Goal: Information Seeking & Learning: Learn about a topic

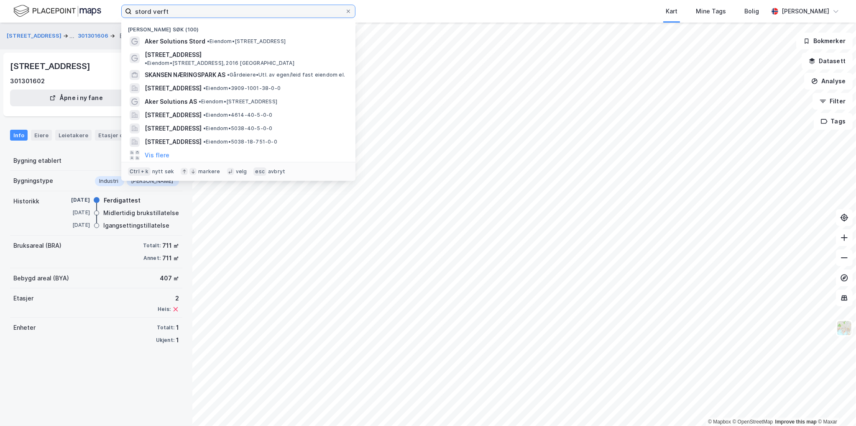
drag, startPoint x: 172, startPoint y: 12, endPoint x: 76, endPoint y: 20, distance: 96.5
click at [85, 15] on div "stord verft Nylige søk (100) Aker Solutions Stord • Eiendom • [STREET_ADDRESS] …" at bounding box center [428, 11] width 856 height 23
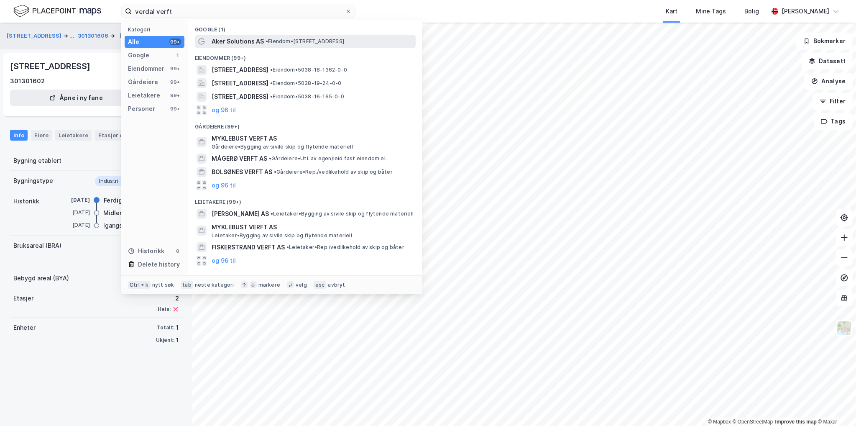
click at [298, 43] on span "• Eiendom • [STREET_ADDRESS]" at bounding box center [304, 41] width 79 height 7
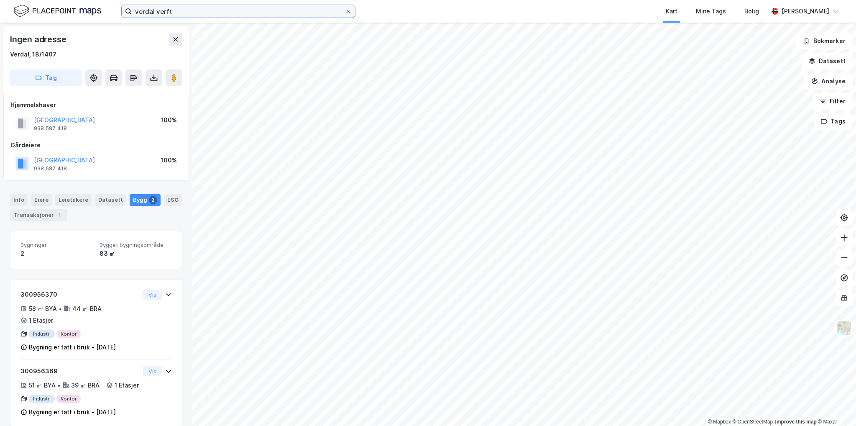
click at [189, 8] on input "verdal verft" at bounding box center [238, 11] width 213 height 13
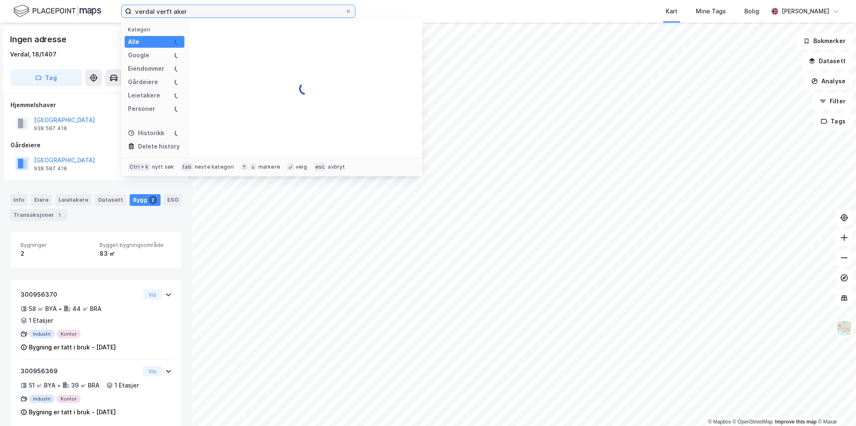
type input "verdal verft aker"
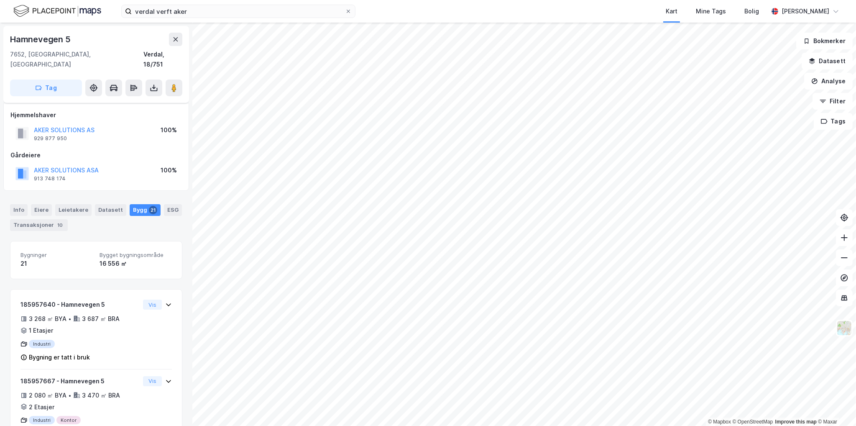
scroll to position [893, 0]
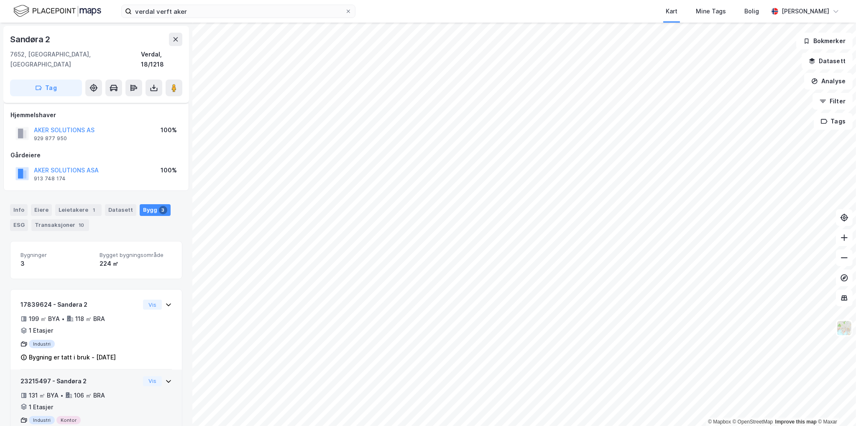
scroll to position [74, 0]
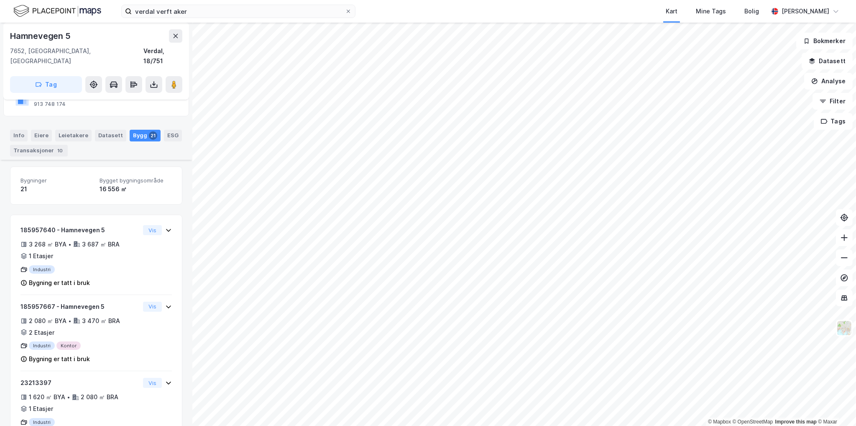
scroll to position [249, 0]
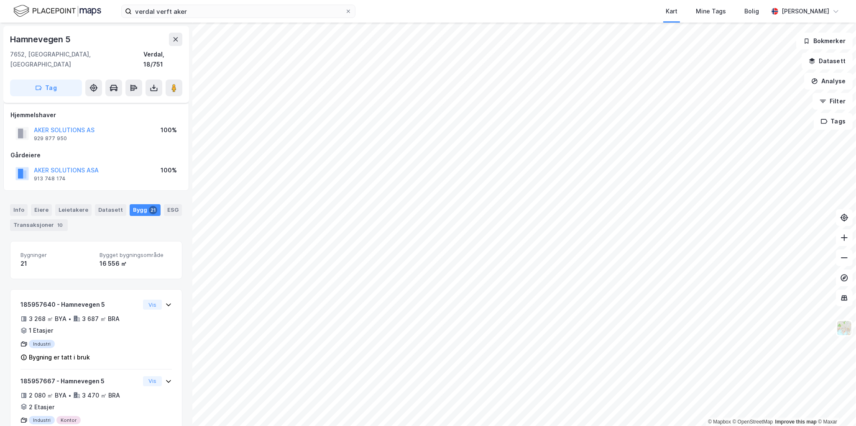
scroll to position [249, 0]
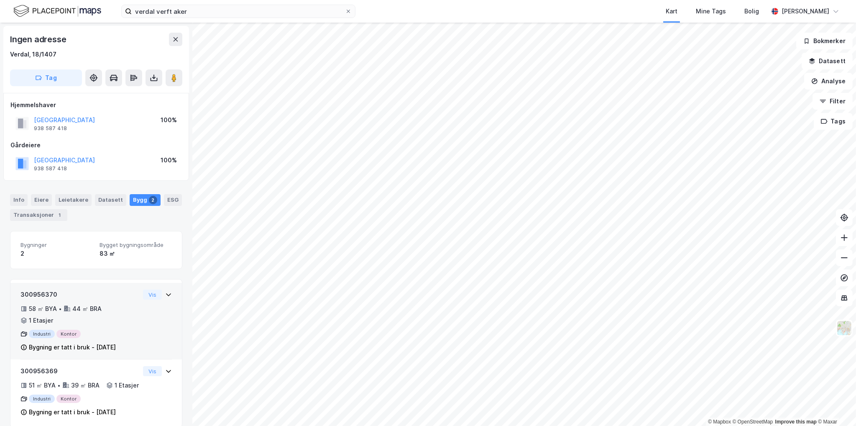
scroll to position [23, 0]
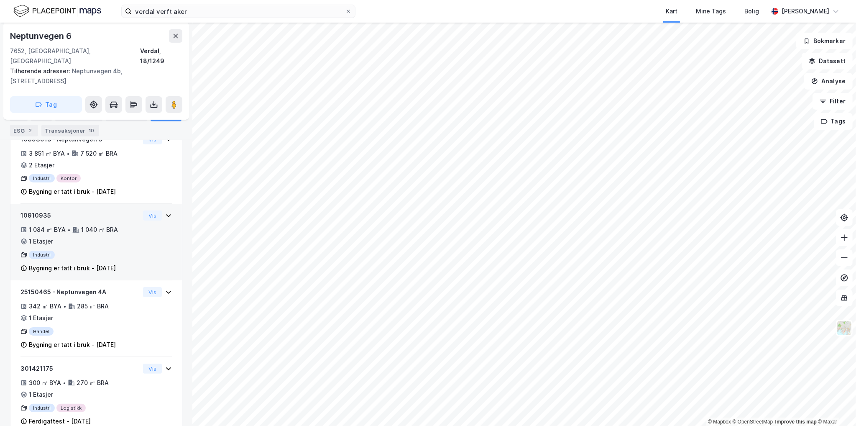
scroll to position [202, 0]
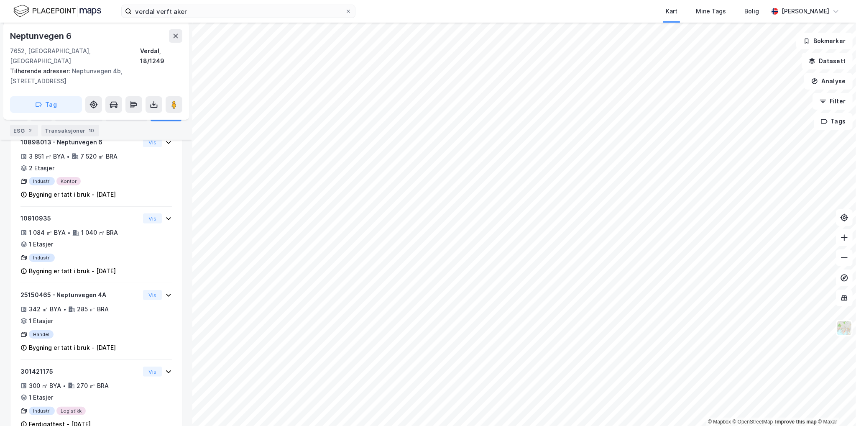
click at [39, 112] on div "Eiere" at bounding box center [41, 116] width 21 height 12
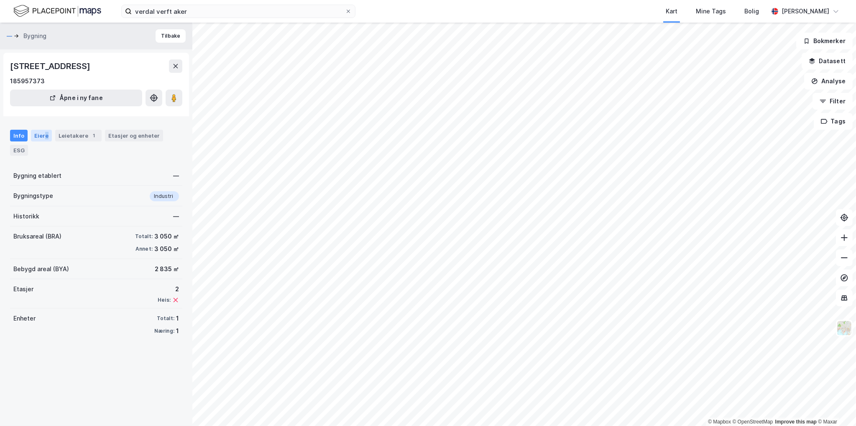
drag, startPoint x: 45, startPoint y: 137, endPoint x: 35, endPoint y: 136, distance: 10.1
click at [45, 137] on div "Eiere" at bounding box center [41, 136] width 21 height 12
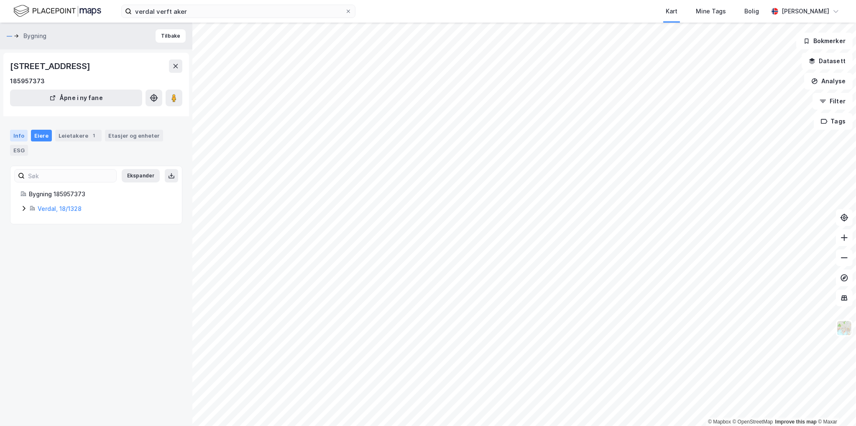
click at [18, 136] on div "Info" at bounding box center [19, 136] width 18 height 12
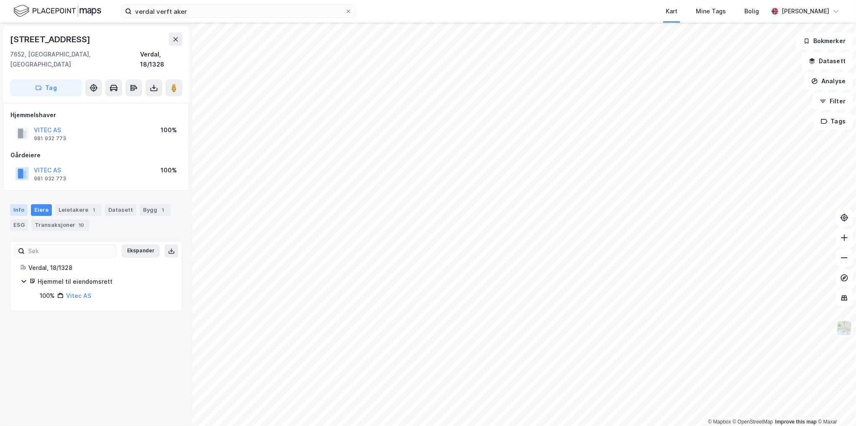
click at [15, 204] on div "Info" at bounding box center [19, 210] width 18 height 12
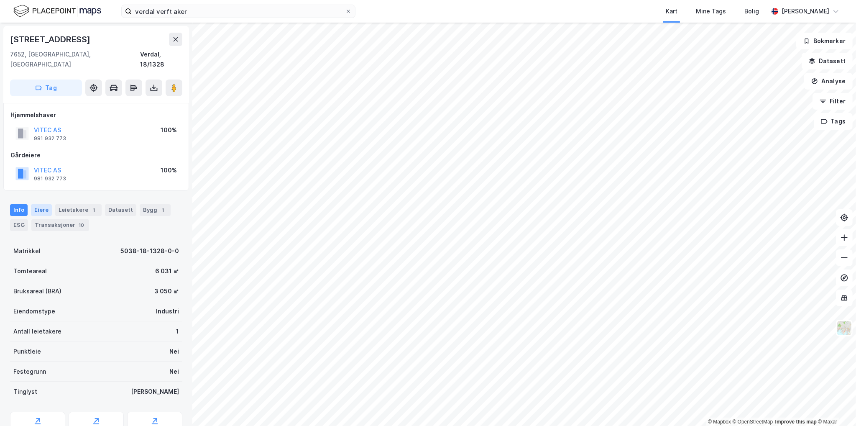
click at [35, 204] on div "Eiere" at bounding box center [41, 210] width 21 height 12
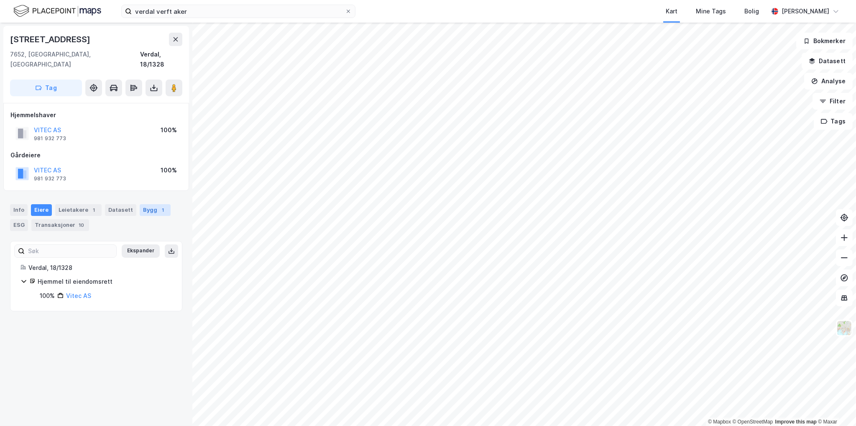
click at [140, 204] on div "Bygg 1" at bounding box center [155, 210] width 31 height 12
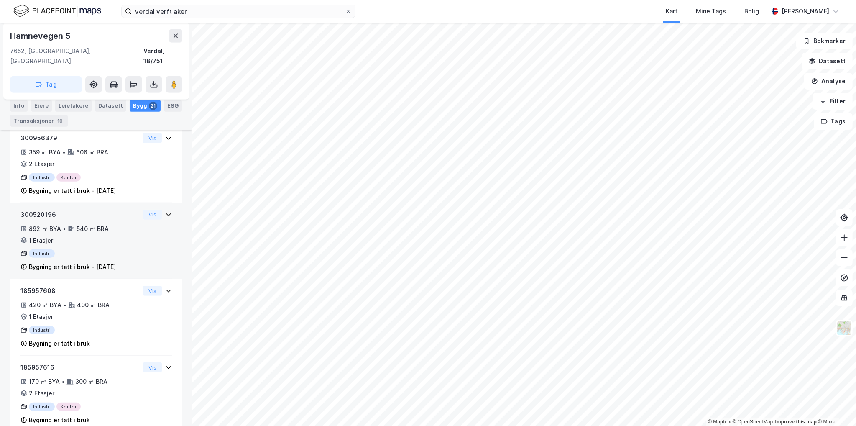
scroll to position [783, 0]
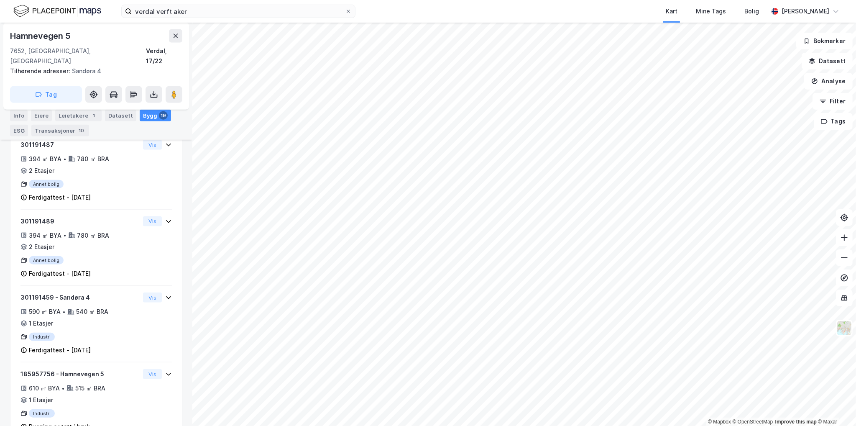
scroll to position [301, 0]
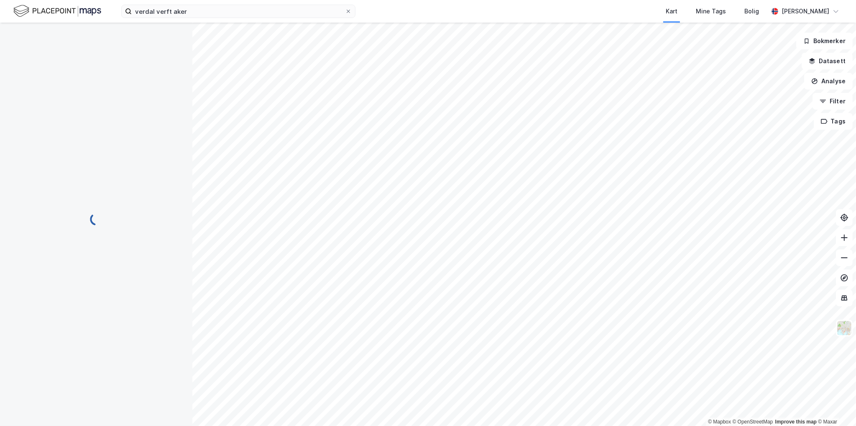
scroll to position [74, 0]
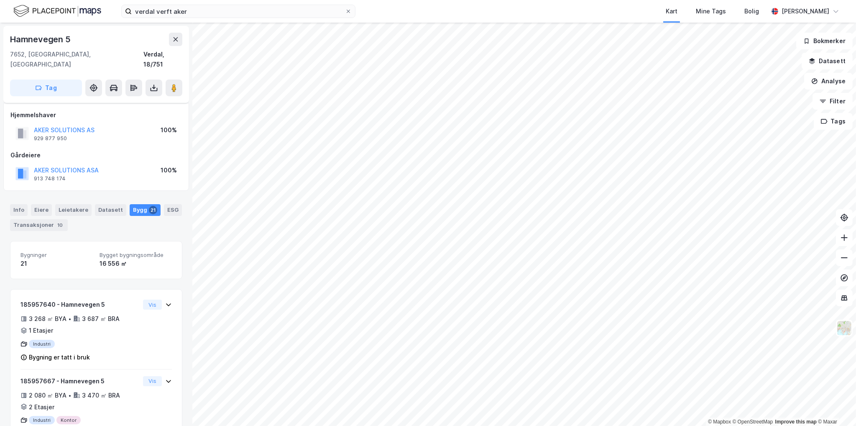
scroll to position [74, 0]
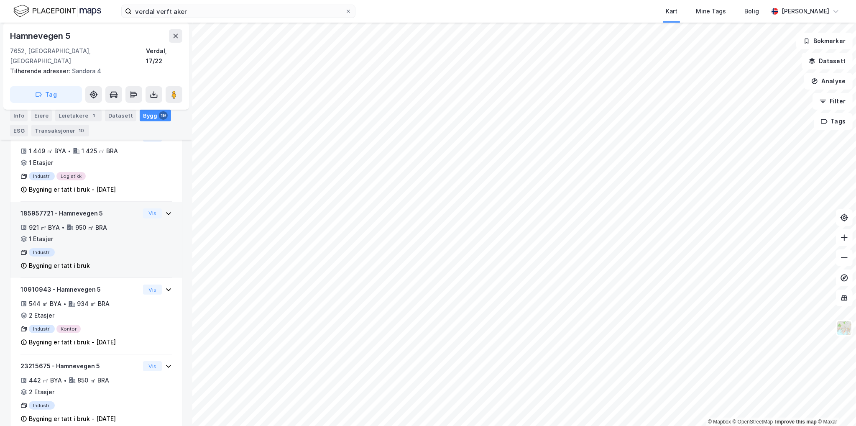
scroll to position [182, 0]
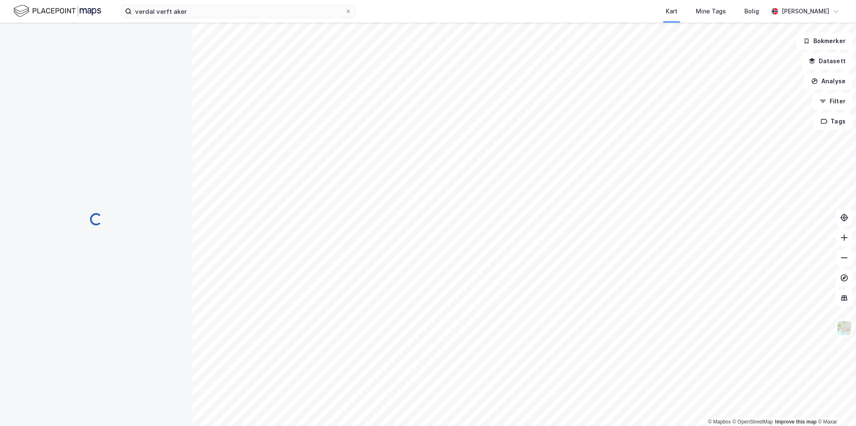
scroll to position [182, 0]
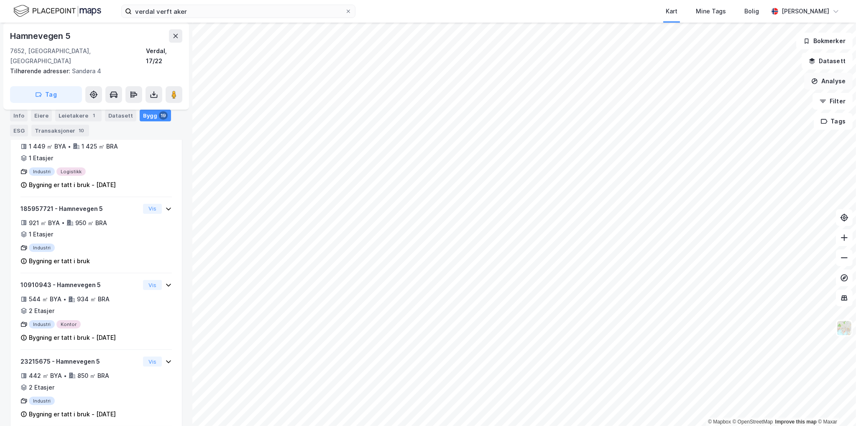
click at [827, 86] on button "Analyse" at bounding box center [828, 81] width 49 height 17
click at [748, 94] on div "Tegn område" at bounding box center [750, 99] width 96 height 14
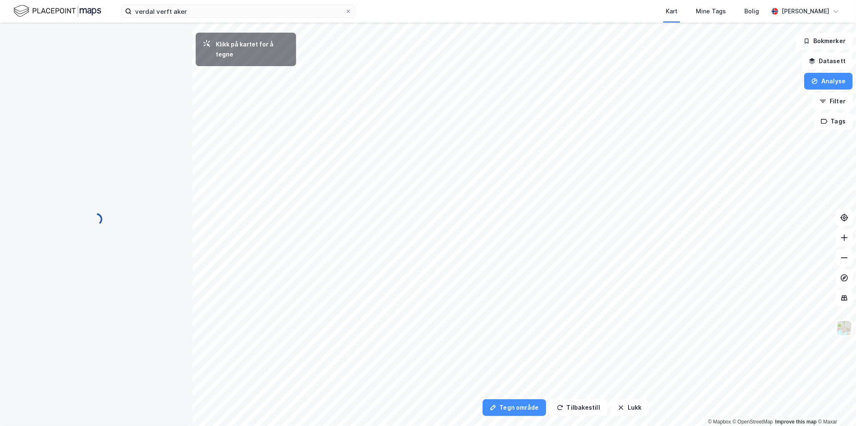
scroll to position [0, 0]
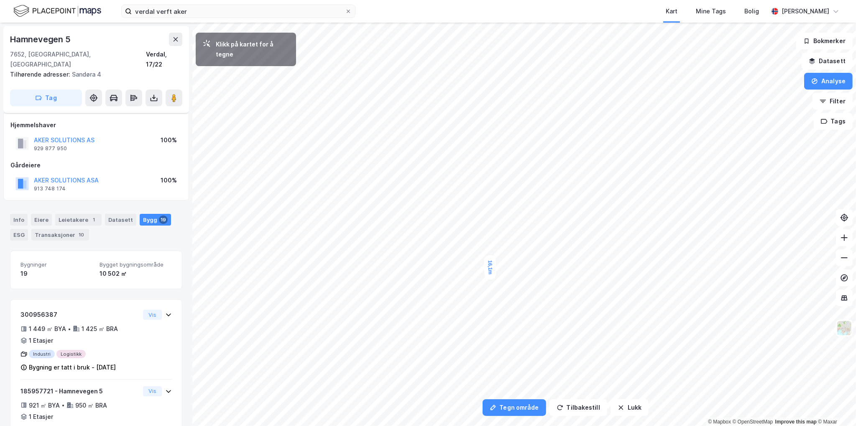
click at [490, 274] on div "16,1m" at bounding box center [490, 267] width 13 height 25
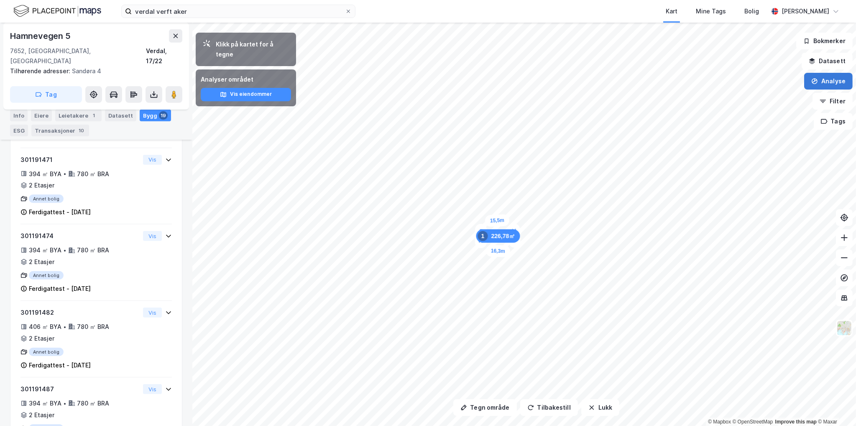
click at [826, 83] on button "Analyse" at bounding box center [828, 81] width 49 height 17
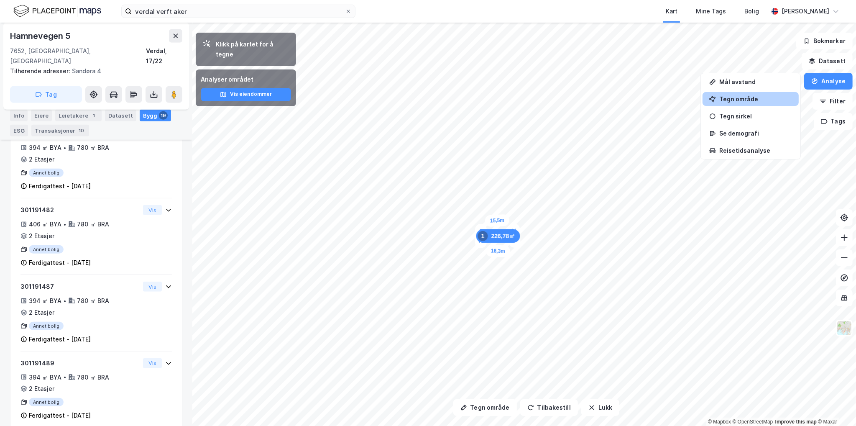
scroll to position [641, 0]
click at [730, 92] on div "Tegn område" at bounding box center [750, 99] width 96 height 14
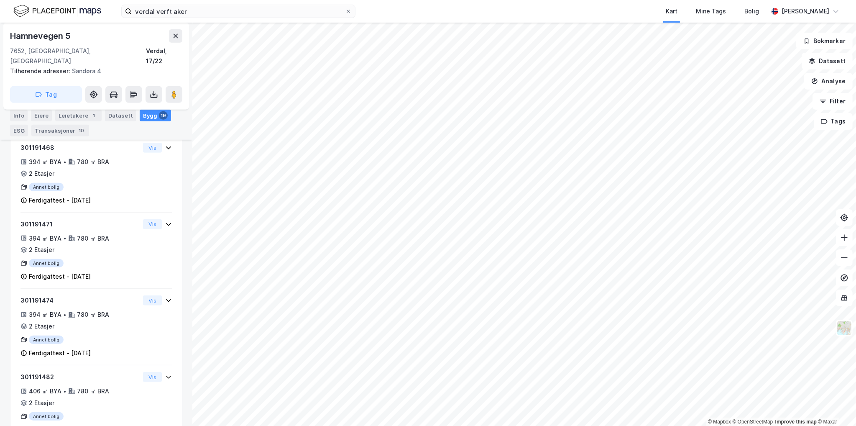
scroll to position [0, 0]
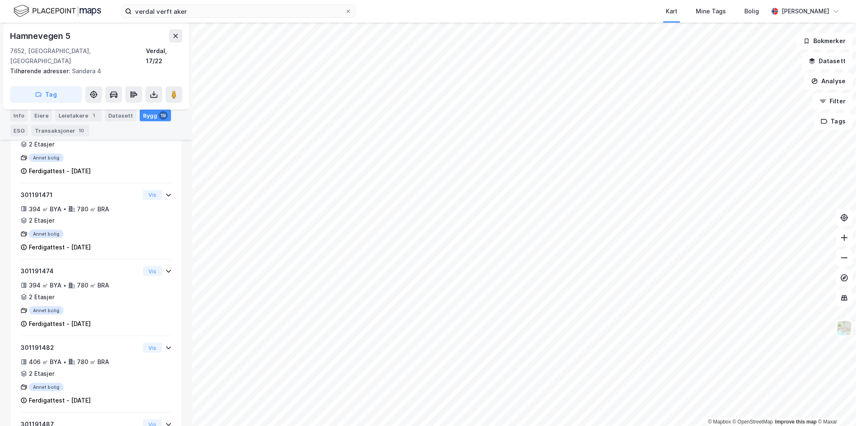
scroll to position [564, 0]
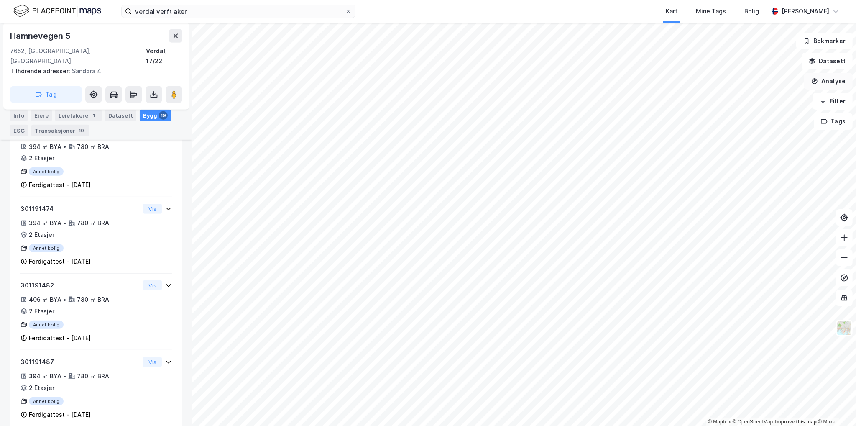
click at [827, 89] on button "Analyse" at bounding box center [828, 81] width 49 height 17
click at [751, 102] on div "Tegn område" at bounding box center [750, 99] width 96 height 14
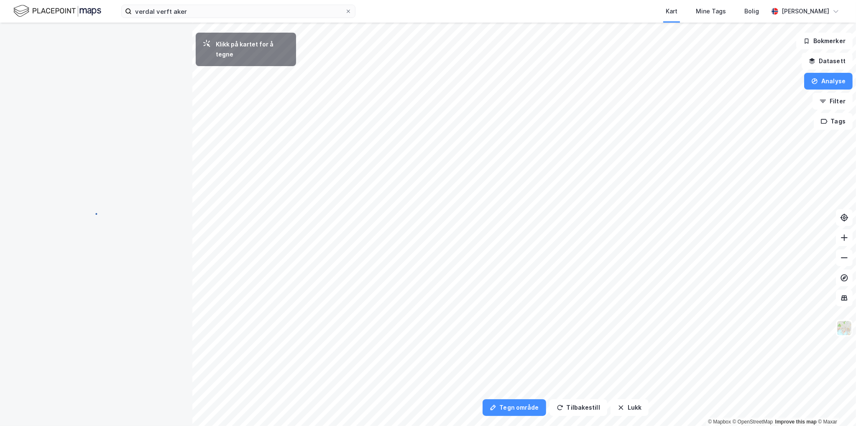
scroll to position [0, 0]
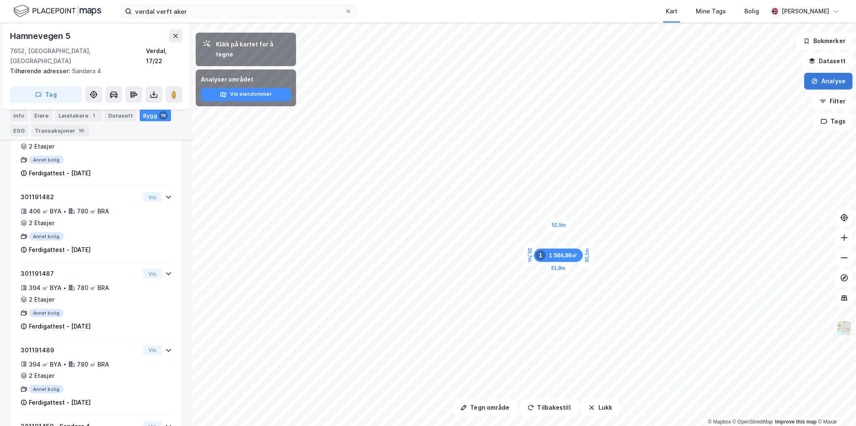
click at [821, 84] on button "Analyse" at bounding box center [828, 81] width 49 height 17
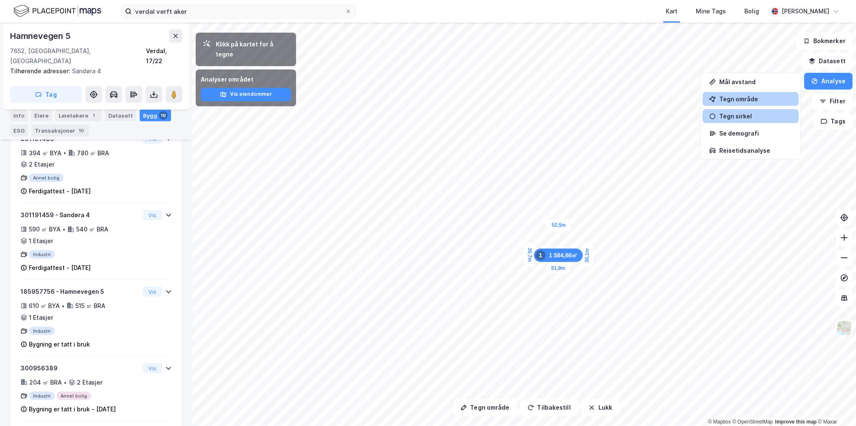
scroll to position [870, 0]
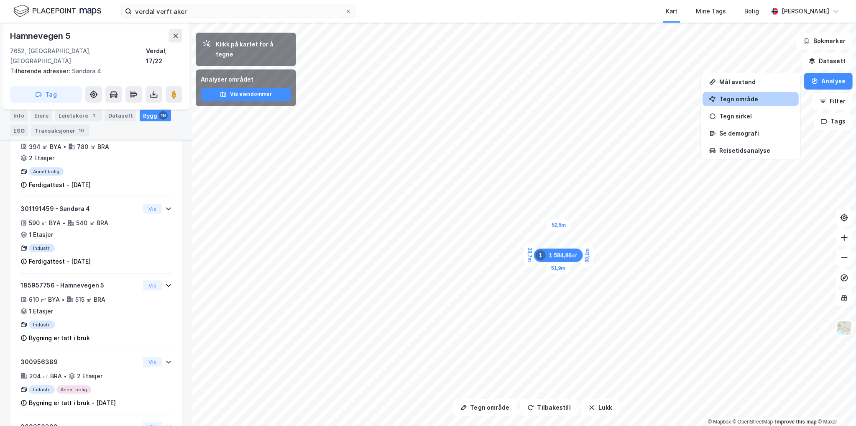
click at [739, 101] on div "Tegn område" at bounding box center [755, 98] width 73 height 7
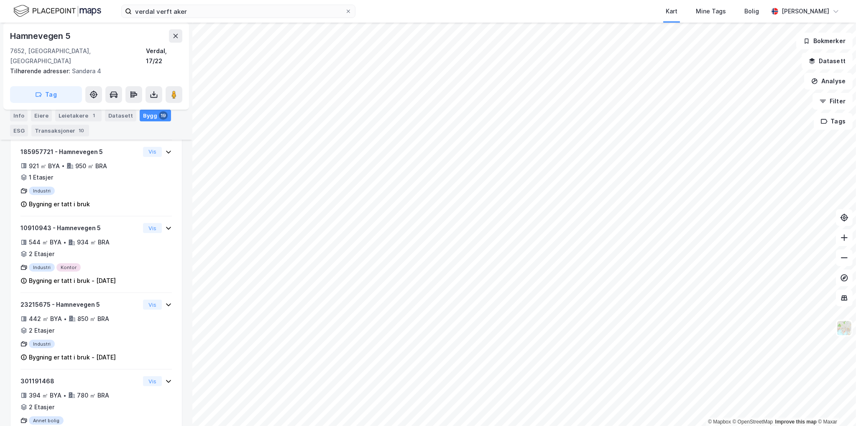
scroll to position [259, 0]
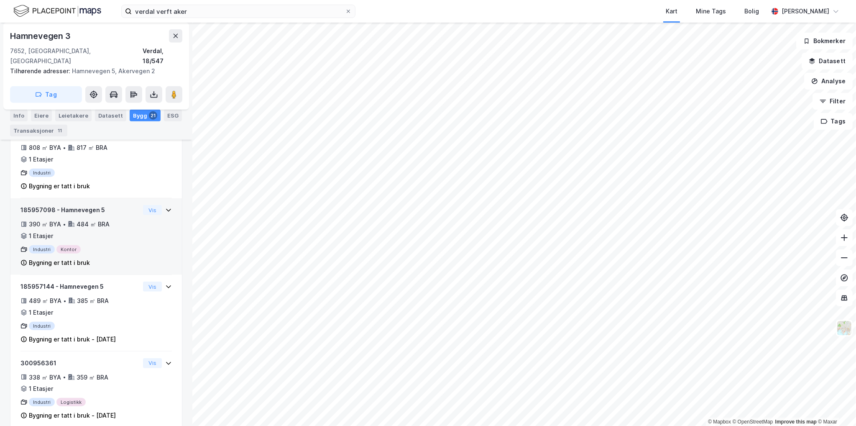
scroll to position [946, 0]
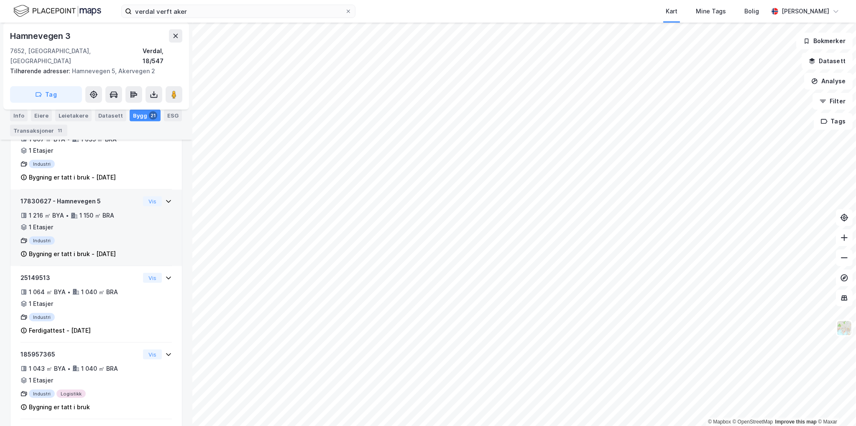
scroll to position [564, 0]
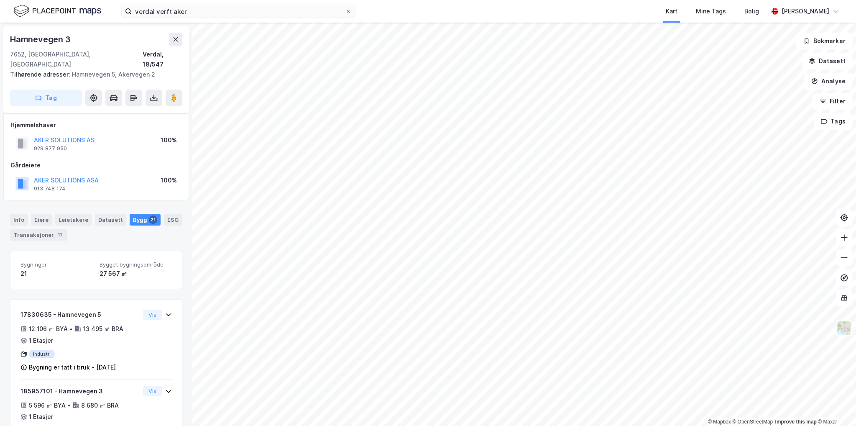
scroll to position [564, 0]
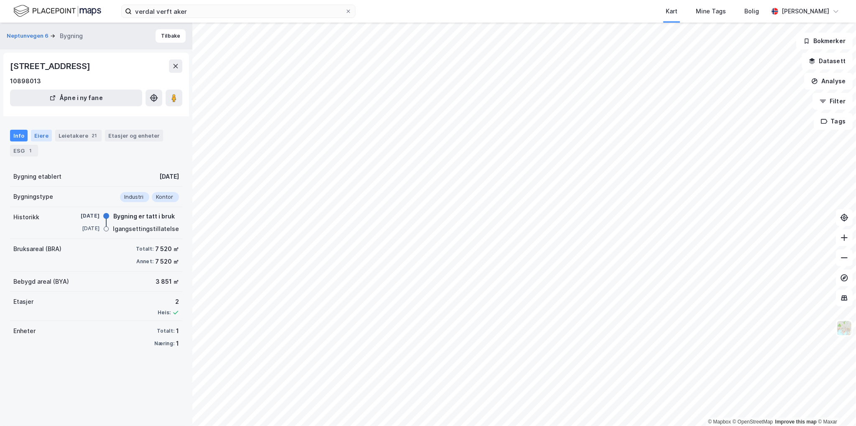
click at [42, 133] on div "Eiere" at bounding box center [41, 136] width 21 height 12
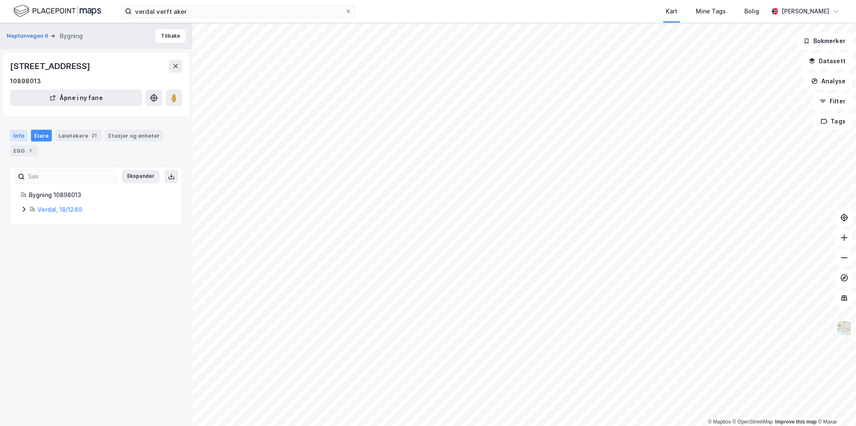
click at [20, 135] on div "Info" at bounding box center [19, 136] width 18 height 12
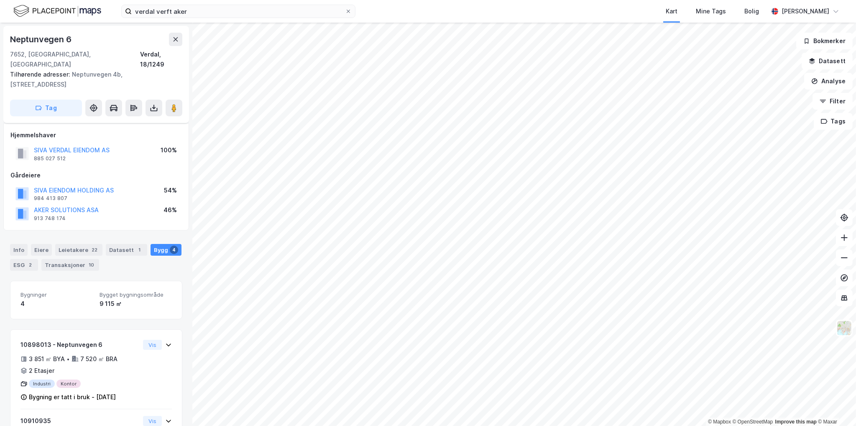
scroll to position [205, 0]
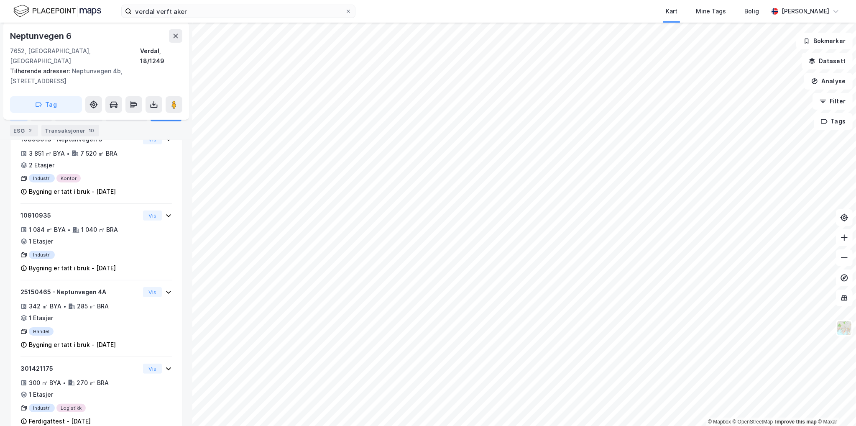
click at [16, 117] on div "Info" at bounding box center [19, 116] width 18 height 12
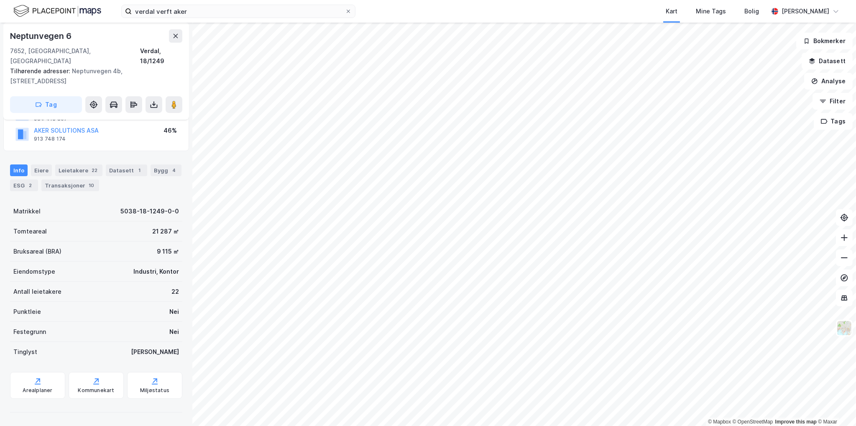
scroll to position [59, 0]
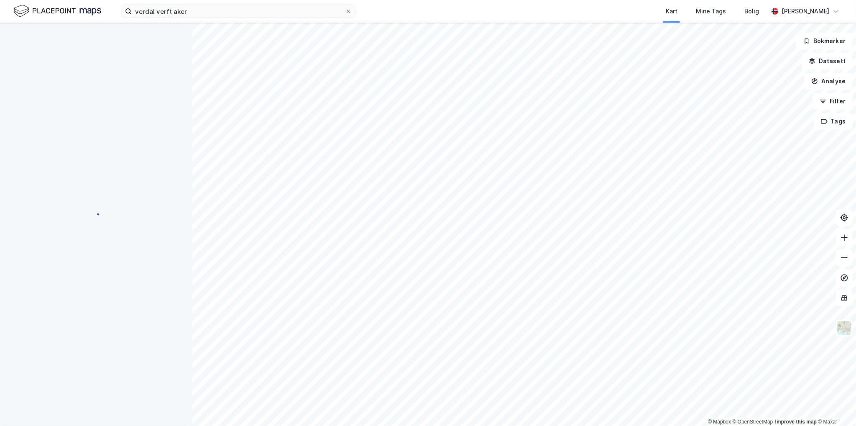
scroll to position [59, 0]
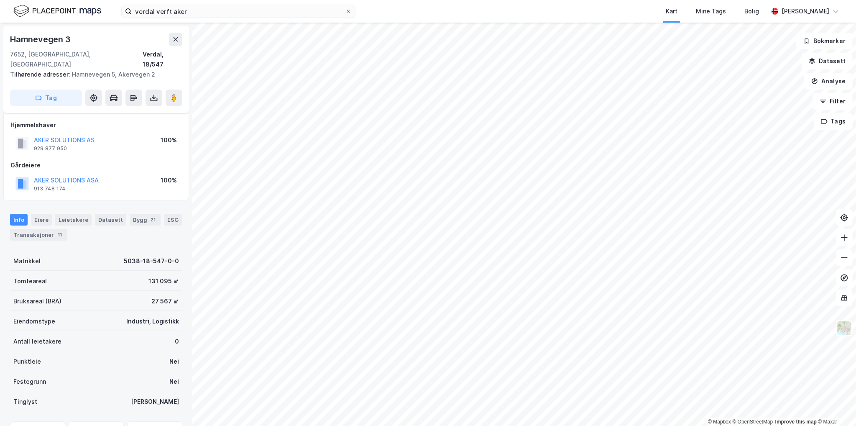
scroll to position [39, 0]
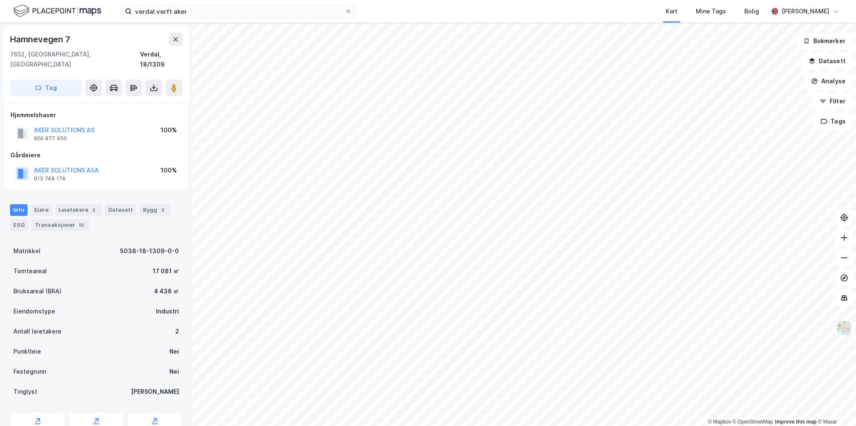
scroll to position [29, 0]
